Goal: Task Accomplishment & Management: Use online tool/utility

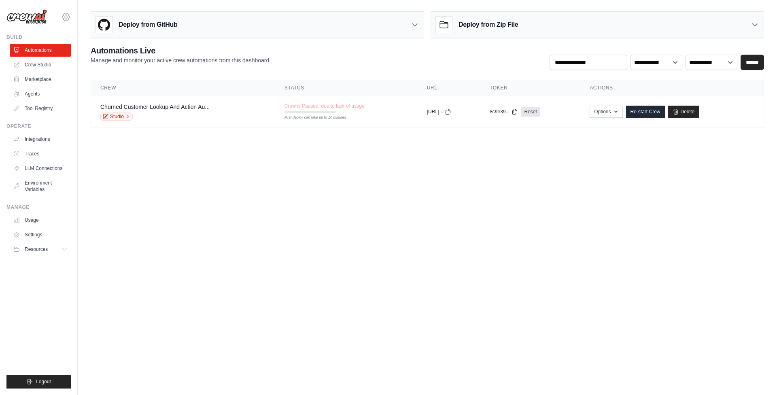
click at [66, 21] on icon at bounding box center [66, 17] width 10 height 10
click at [58, 55] on link "AMBEV" at bounding box center [65, 54] width 71 height 15
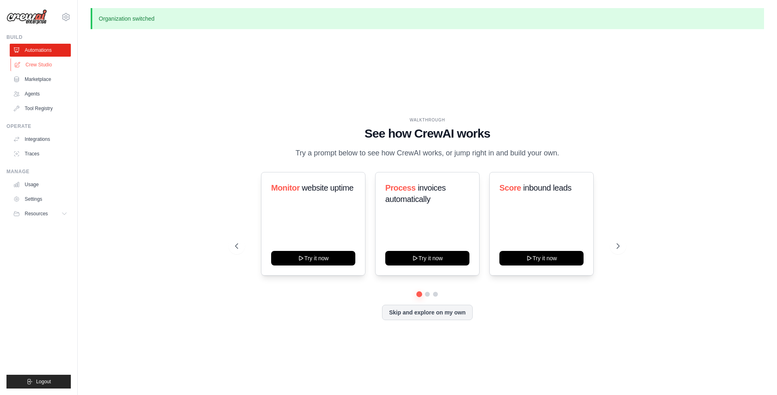
click at [45, 63] on link "Crew Studio" at bounding box center [41, 64] width 61 height 13
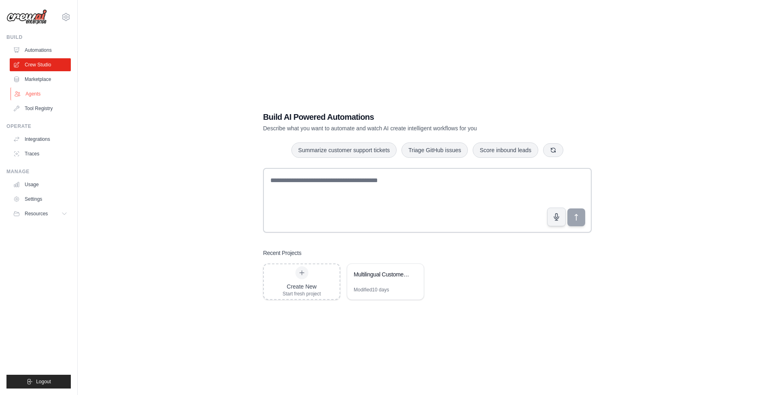
click at [39, 91] on link "Agents" at bounding box center [41, 93] width 61 height 13
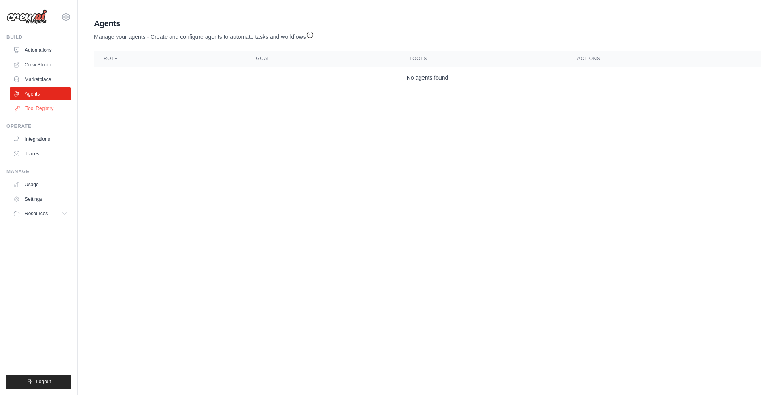
click at [38, 107] on link "Tool Registry" at bounding box center [41, 108] width 61 height 13
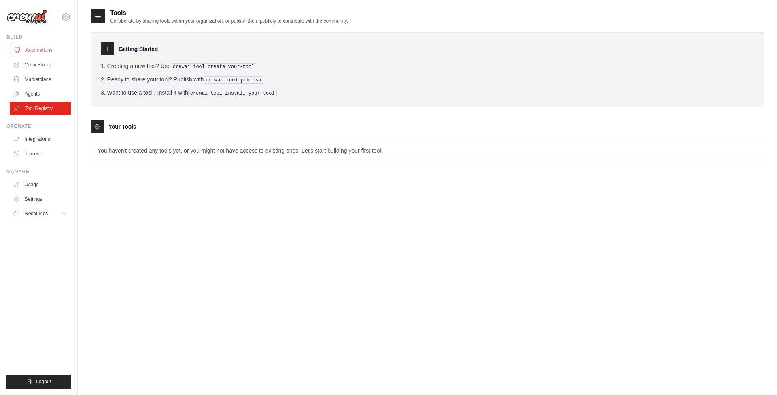
click at [35, 52] on link "Automations" at bounding box center [41, 50] width 61 height 13
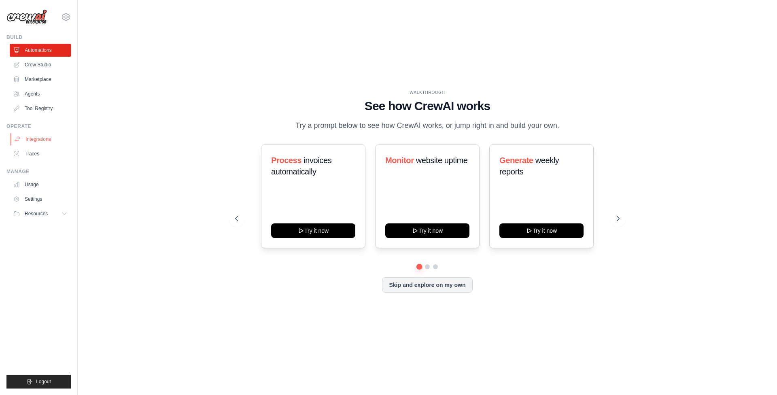
click at [39, 139] on link "Integrations" at bounding box center [41, 139] width 61 height 13
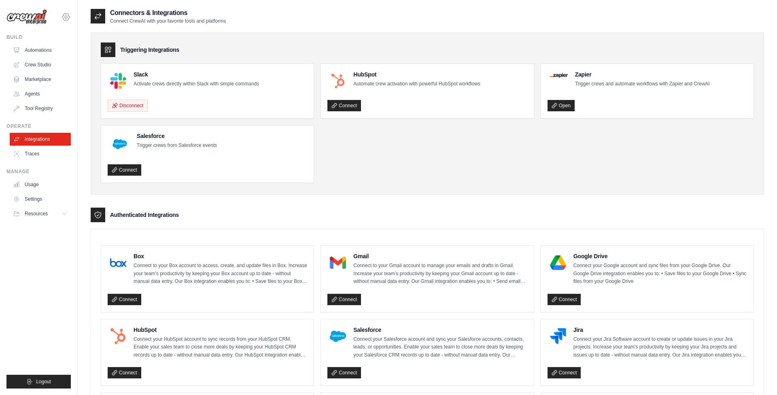
click at [65, 19] on icon at bounding box center [66, 17] width 10 height 10
click at [308, 174] on div "Salesforce Trigger crews from Salesforce events Connect" at bounding box center [207, 153] width 212 height 57
click at [32, 182] on link "Usage" at bounding box center [41, 184] width 61 height 13
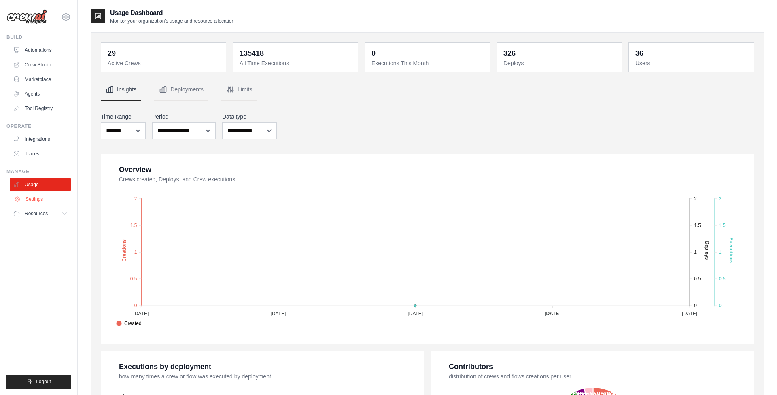
click at [40, 200] on link "Settings" at bounding box center [41, 199] width 61 height 13
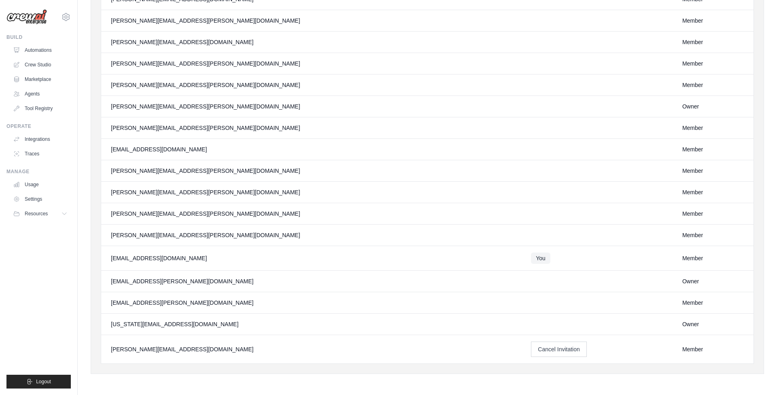
scroll to position [533, 0]
click at [157, 260] on div "shashi.bhushansingh@interbrew.net" at bounding box center [311, 258] width 400 height 8
click at [42, 50] on link "Automations" at bounding box center [41, 50] width 61 height 13
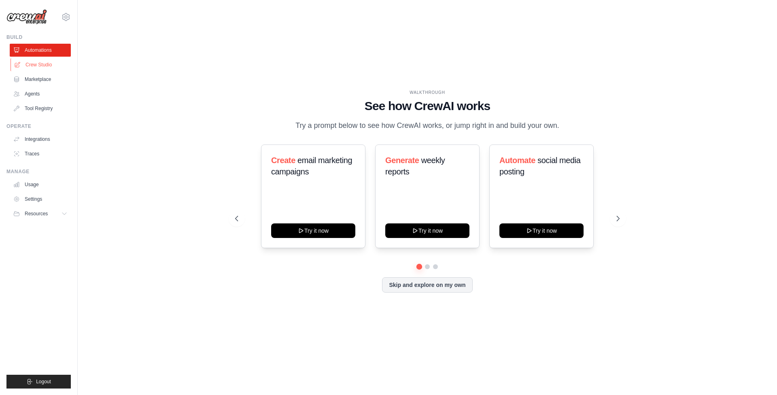
click at [37, 64] on link "Crew Studio" at bounding box center [41, 64] width 61 height 13
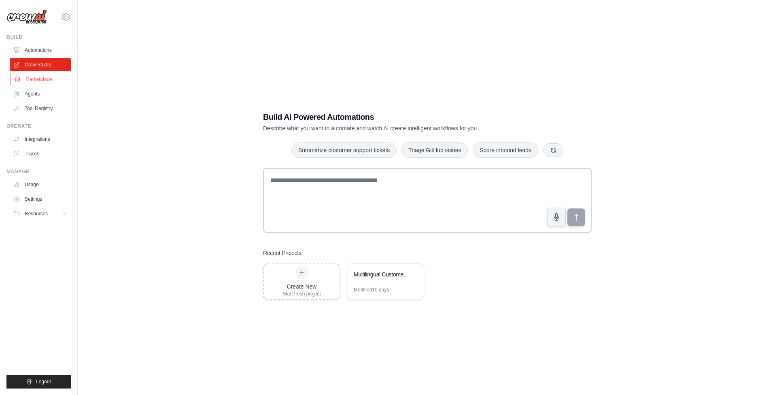
click at [34, 74] on link "Marketplace" at bounding box center [41, 79] width 61 height 13
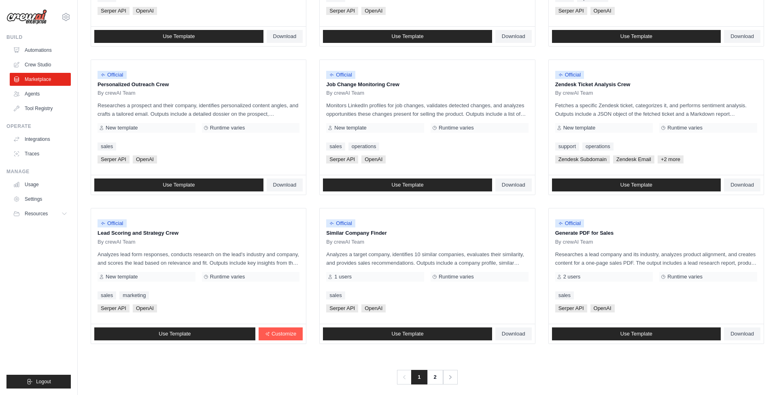
scroll to position [348, 0]
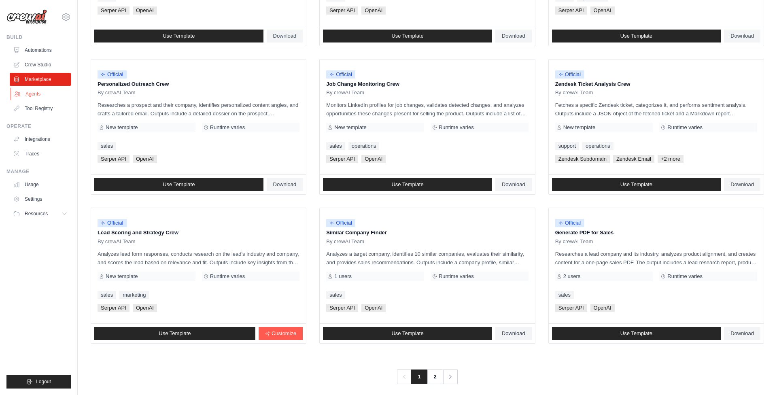
click at [34, 93] on link "Agents" at bounding box center [41, 93] width 61 height 13
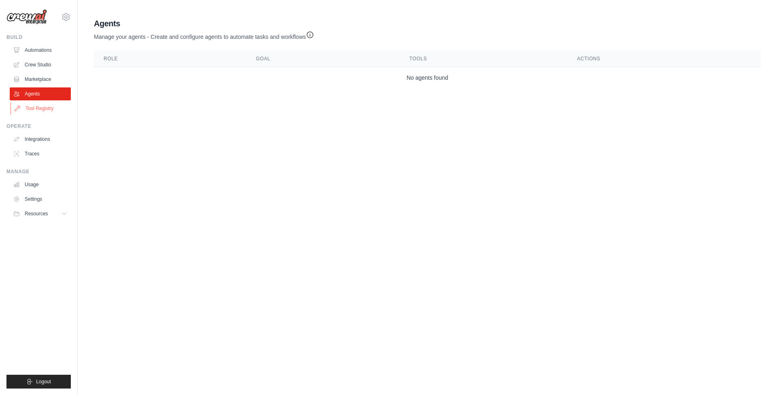
click at [38, 109] on link "Tool Registry" at bounding box center [41, 108] width 61 height 13
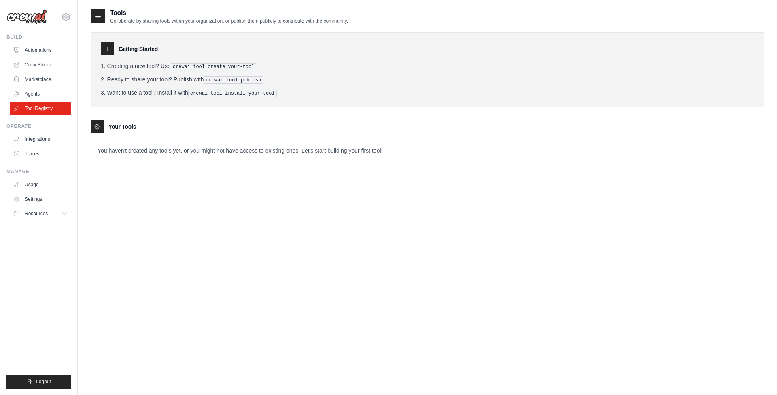
click at [98, 16] on icon at bounding box center [98, 16] width 8 height 8
click at [42, 47] on link "Automations" at bounding box center [41, 50] width 61 height 13
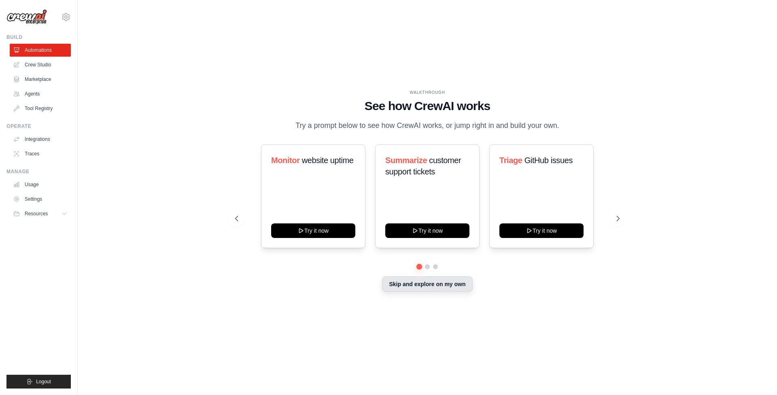
click at [425, 285] on button "Skip and explore on my own" at bounding box center [427, 283] width 90 height 15
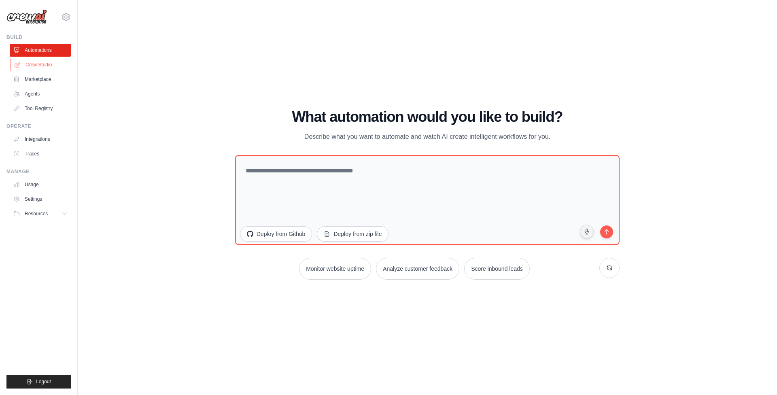
click at [35, 66] on link "Crew Studio" at bounding box center [41, 64] width 61 height 13
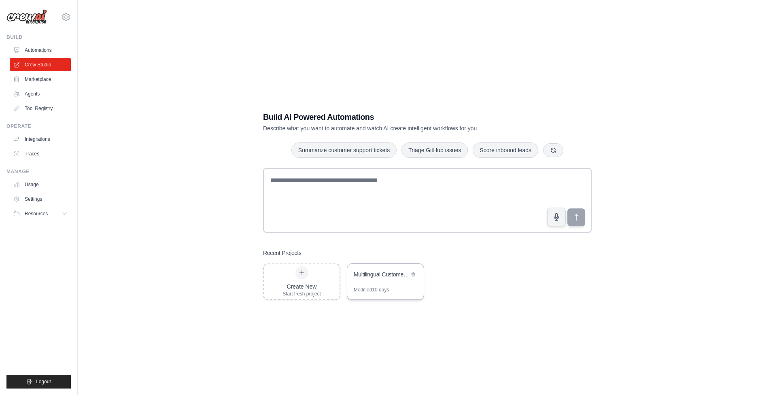
click at [377, 284] on div "Multilingual Customer Support Automation" at bounding box center [385, 275] width 76 height 23
click at [42, 78] on link "Marketplace" at bounding box center [41, 79] width 61 height 13
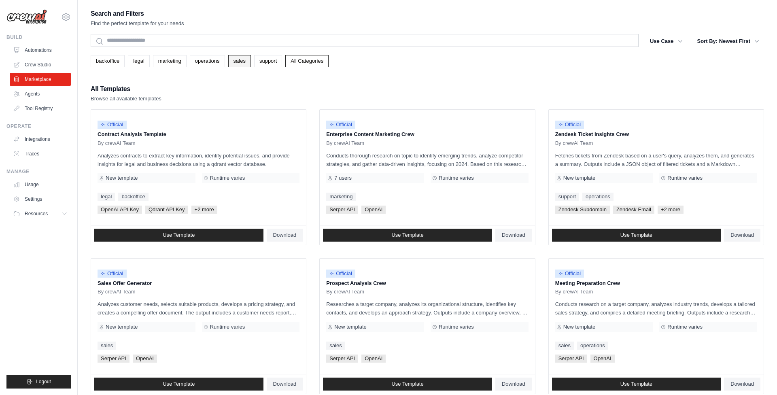
click at [242, 62] on link "sales" at bounding box center [239, 61] width 23 height 12
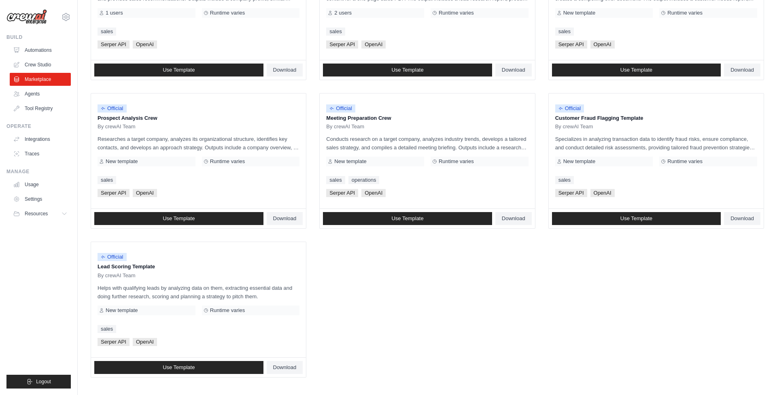
scroll to position [313, 0]
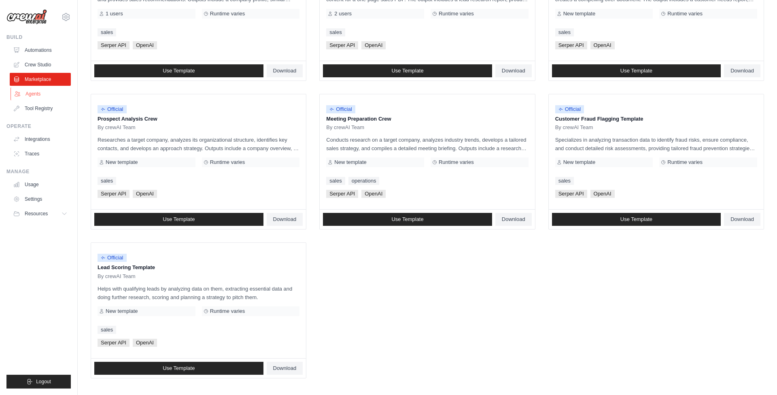
click at [33, 90] on link "Agents" at bounding box center [41, 93] width 61 height 13
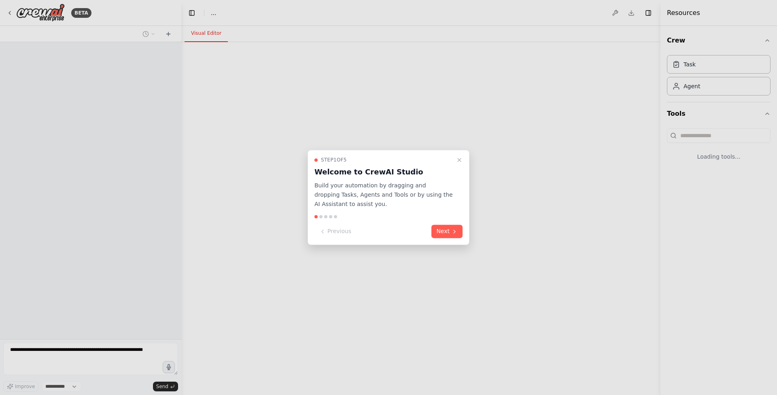
select select "****"
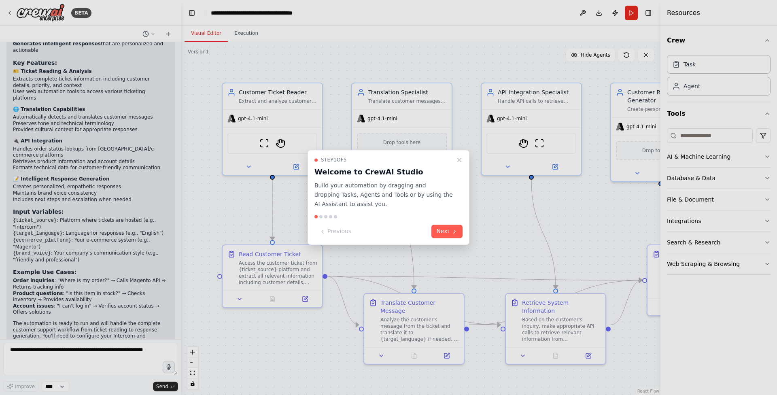
scroll to position [900, 0]
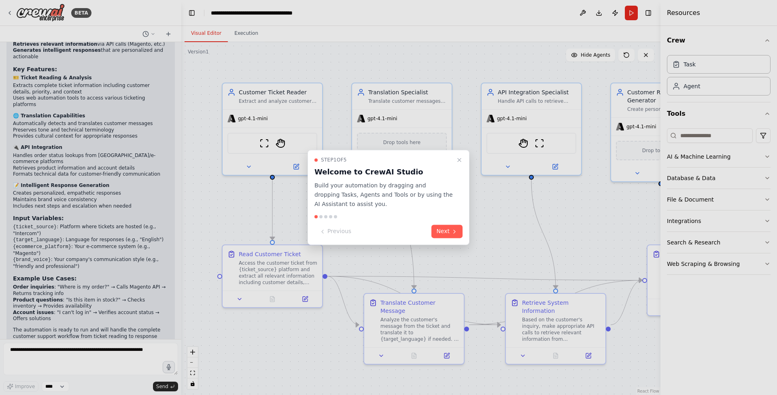
click at [9, 13] on div at bounding box center [388, 197] width 777 height 395
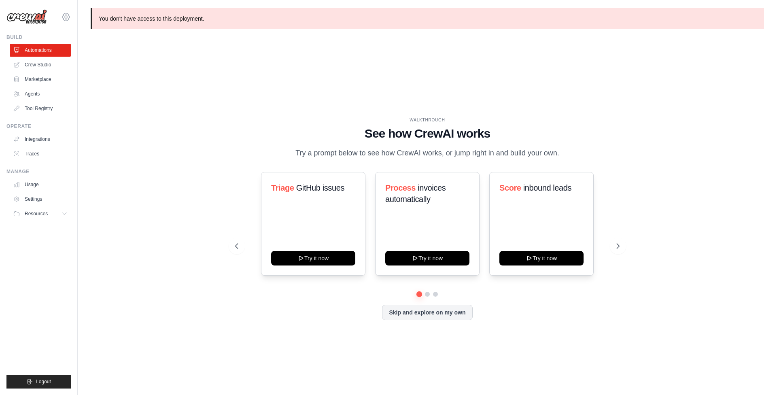
click at [66, 17] on icon at bounding box center [66, 17] width 10 height 10
click at [58, 89] on link "Settings" at bounding box center [65, 90] width 71 height 15
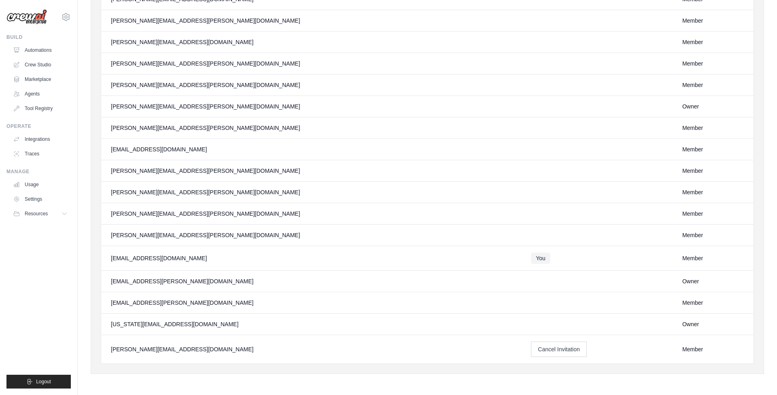
scroll to position [533, 0]
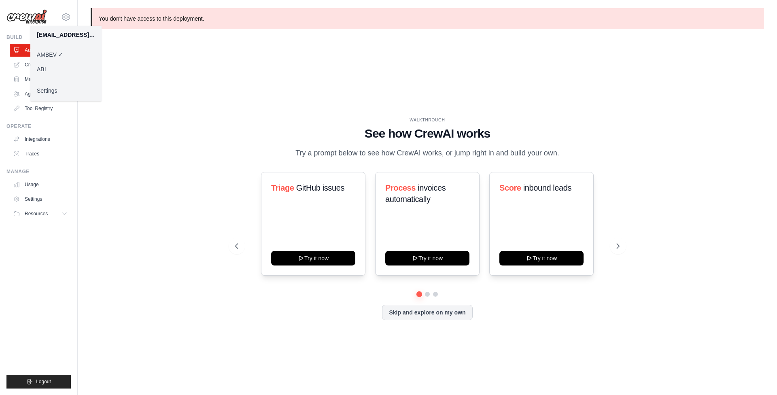
click at [91, 115] on div "WALKTHROUGH See how CrewAI works Try a prompt below to see how CrewAI works, or…" at bounding box center [427, 225] width 673 height 379
click at [44, 91] on link "Settings" at bounding box center [65, 90] width 71 height 15
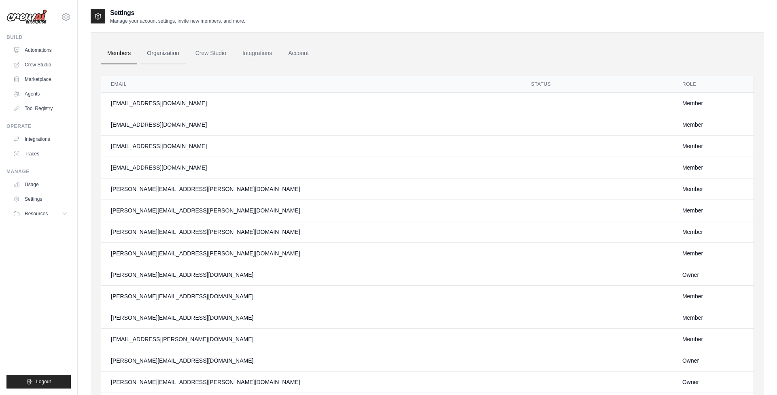
click at [168, 54] on link "Organization" at bounding box center [162, 53] width 45 height 22
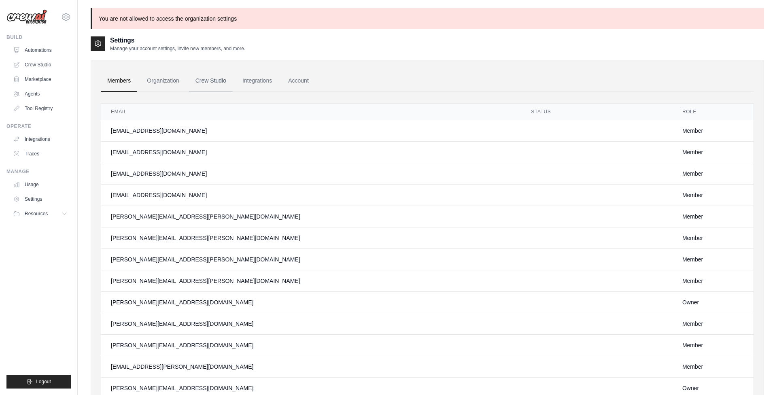
click at [214, 78] on link "Crew Studio" at bounding box center [211, 81] width 44 height 22
click at [65, 15] on icon at bounding box center [66, 17] width 10 height 10
click at [61, 53] on link "AMBEV ✓" at bounding box center [65, 54] width 71 height 15
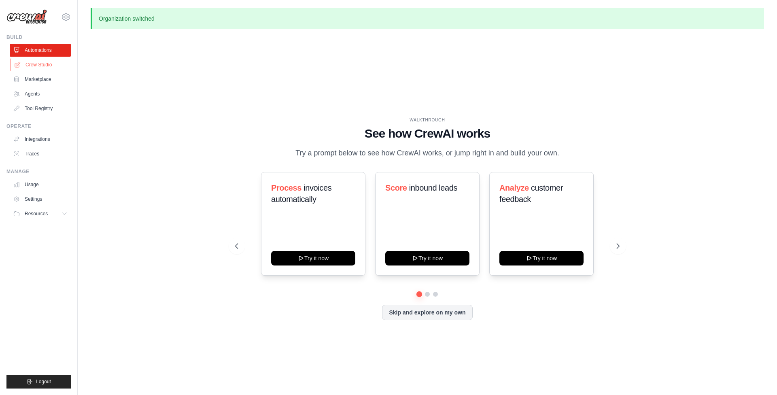
click at [28, 66] on link "Crew Studio" at bounding box center [41, 64] width 61 height 13
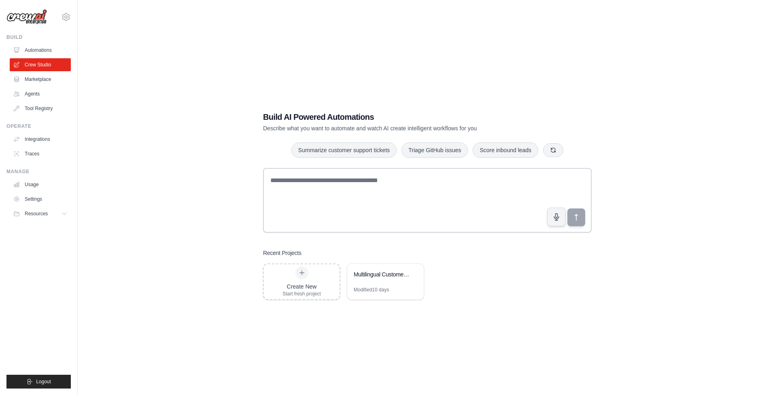
click at [736, 149] on div "Build AI Powered Automations Describe what you want to automate and watch AI cr…" at bounding box center [427, 205] width 673 height 395
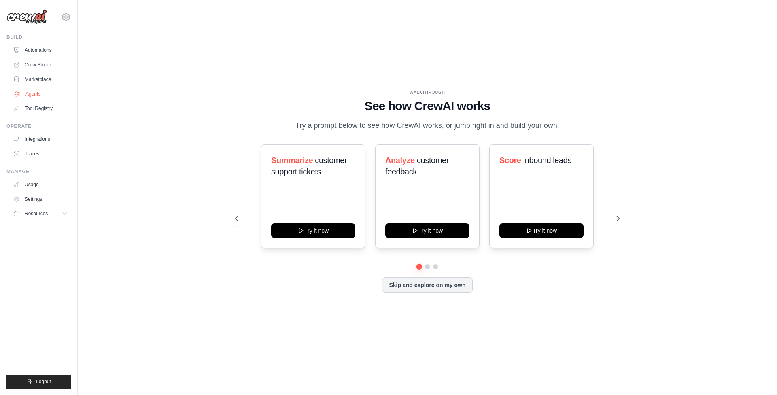
click at [35, 94] on link "Agents" at bounding box center [41, 93] width 61 height 13
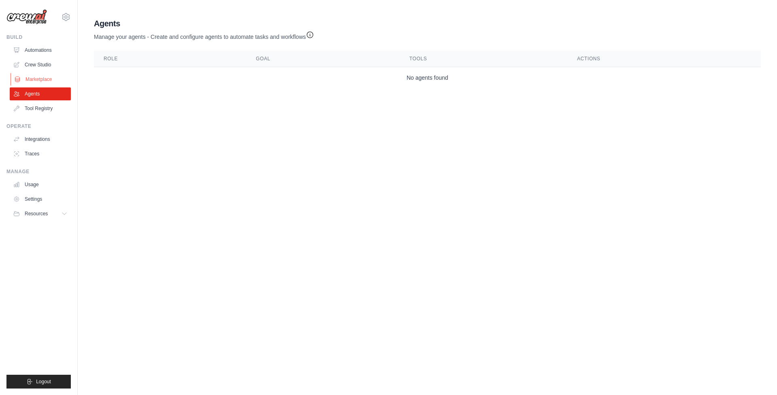
click at [33, 78] on link "Marketplace" at bounding box center [41, 79] width 61 height 13
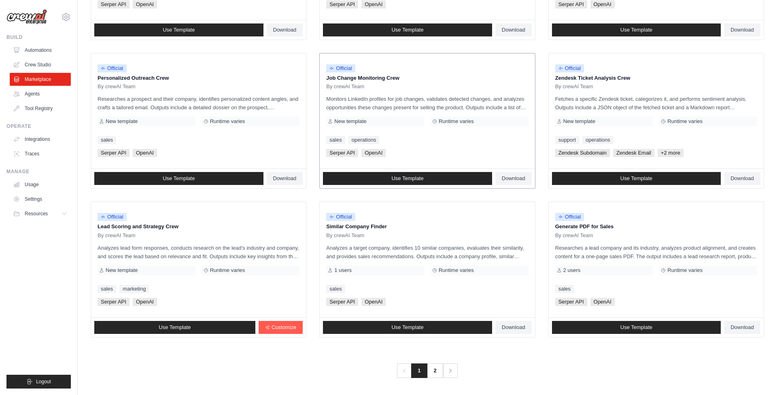
scroll to position [353, 0]
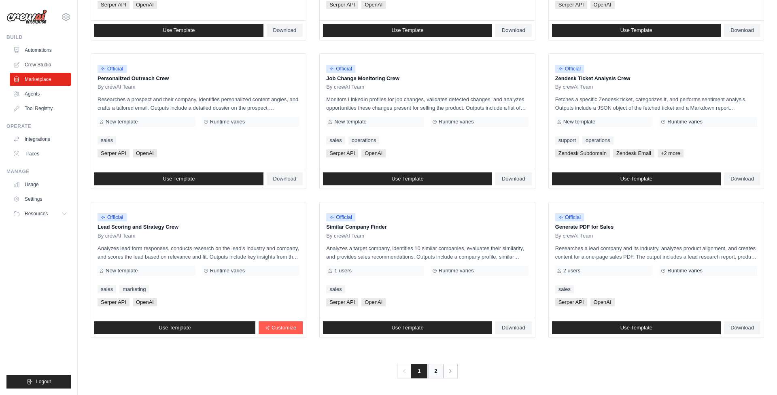
click at [435, 367] on link "2" at bounding box center [435, 371] width 16 height 15
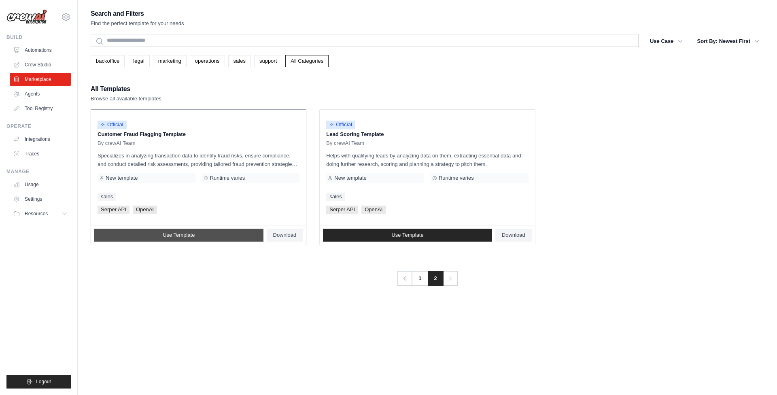
click at [167, 234] on span "Use Template" at bounding box center [179, 235] width 32 height 6
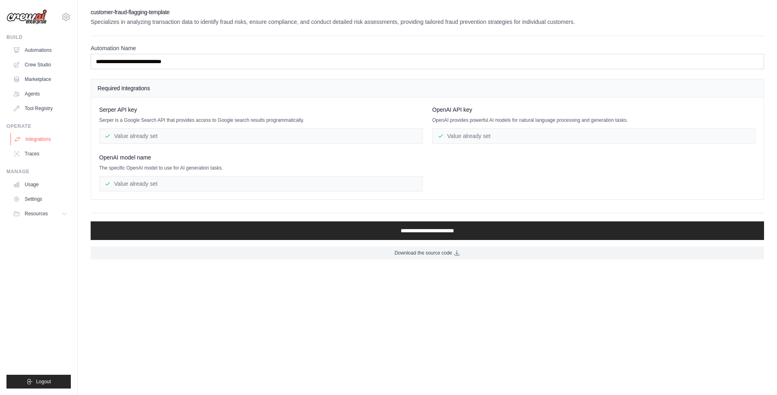
click at [40, 142] on link "Integrations" at bounding box center [41, 139] width 61 height 13
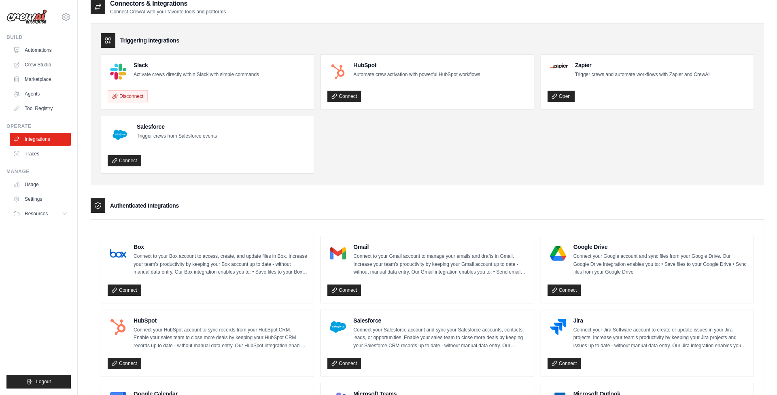
scroll to position [9, 0]
click at [26, 78] on link "Marketplace" at bounding box center [41, 79] width 61 height 13
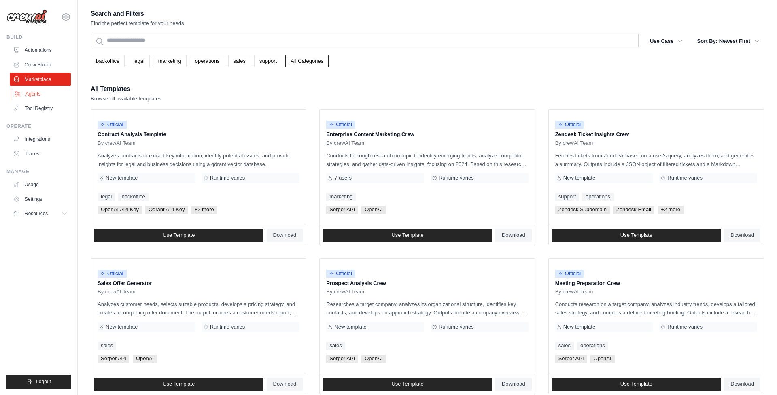
click at [31, 93] on link "Agents" at bounding box center [41, 93] width 61 height 13
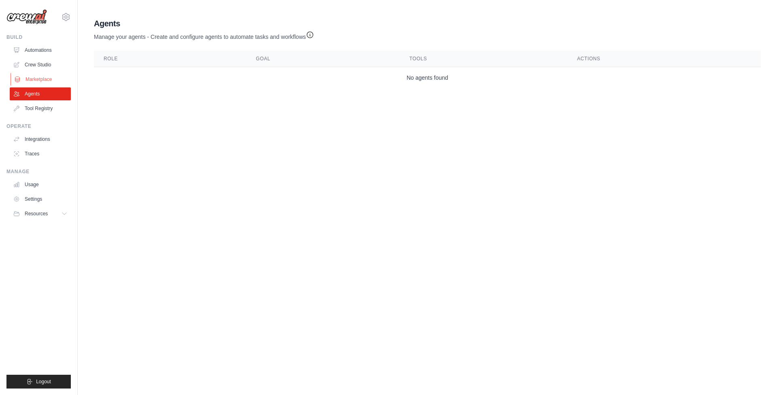
click at [34, 76] on link "Marketplace" at bounding box center [41, 79] width 61 height 13
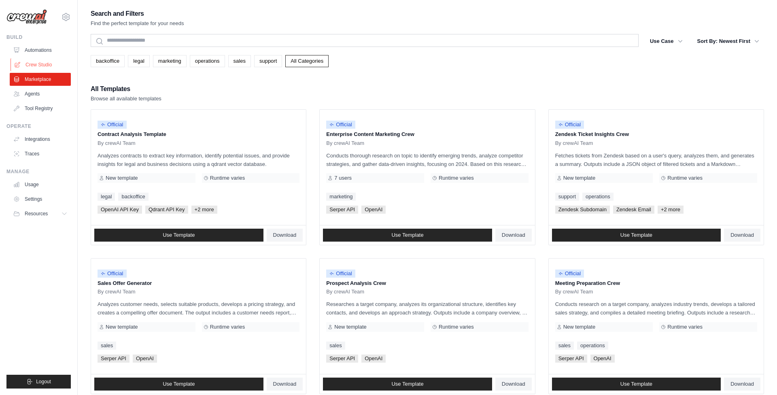
click at [34, 65] on link "Crew Studio" at bounding box center [41, 64] width 61 height 13
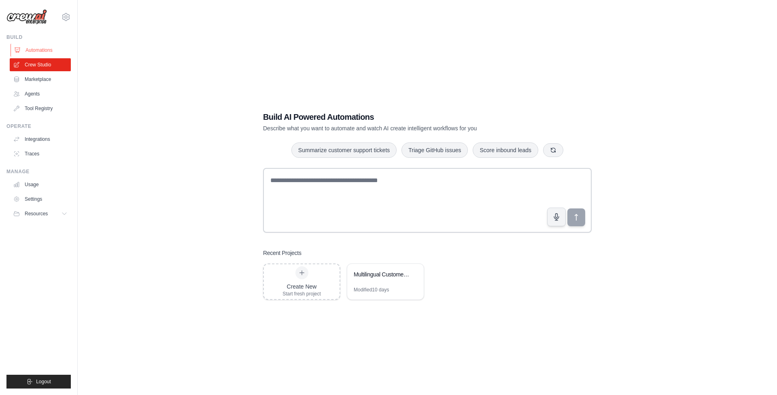
click at [36, 50] on link "Automations" at bounding box center [41, 50] width 61 height 13
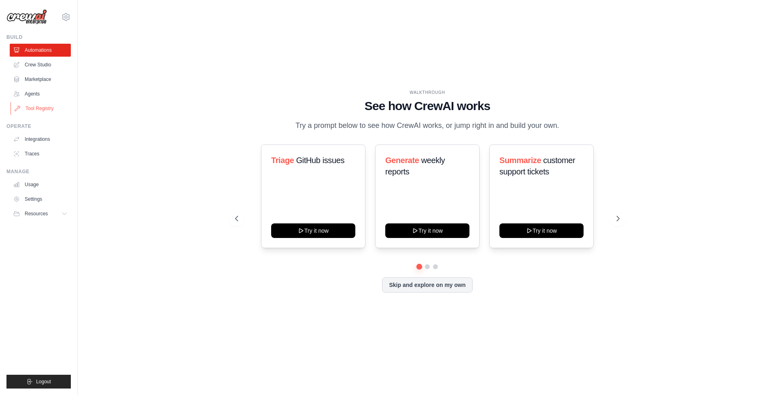
click at [36, 110] on link "Tool Registry" at bounding box center [41, 108] width 61 height 13
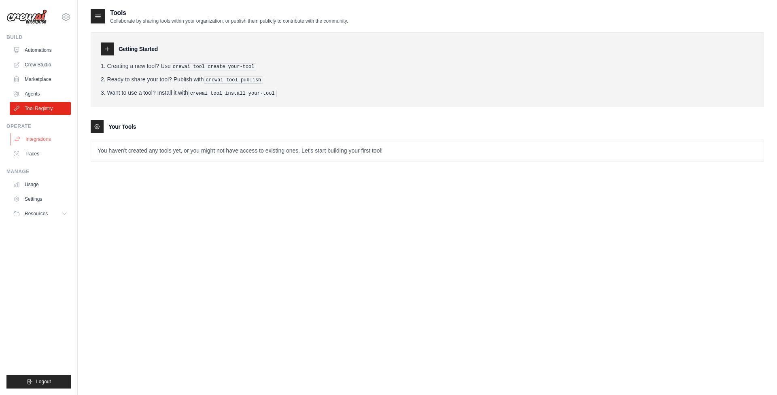
click at [36, 141] on link "Integrations" at bounding box center [41, 139] width 61 height 13
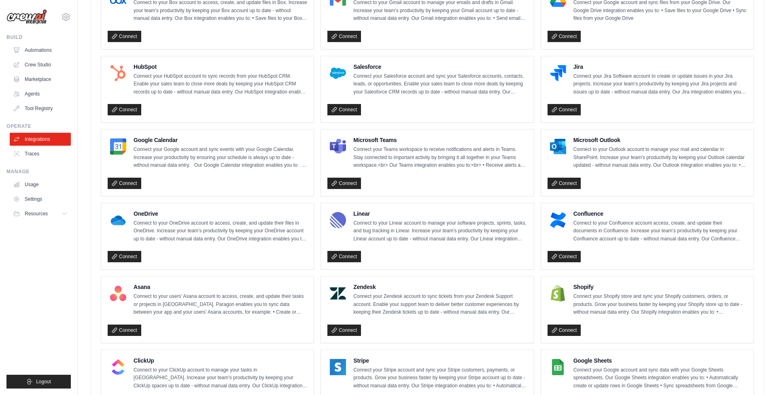
scroll to position [264, 0]
